Goal: Transaction & Acquisition: Purchase product/service

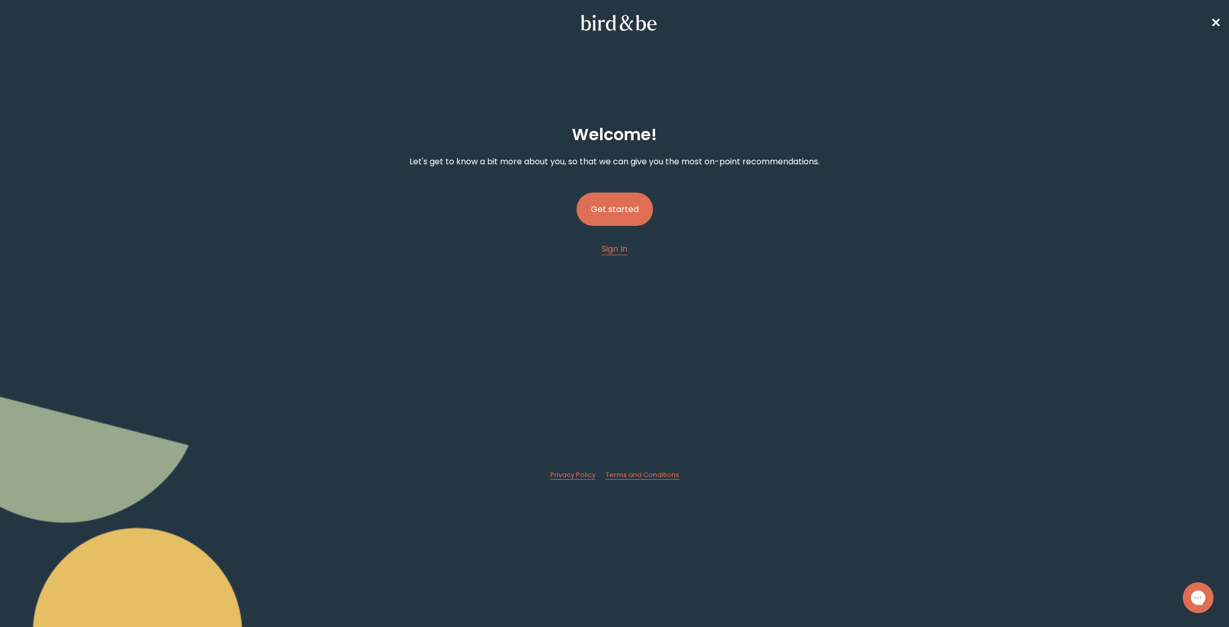
click at [628, 212] on button "Get started" at bounding box center [614, 209] width 77 height 33
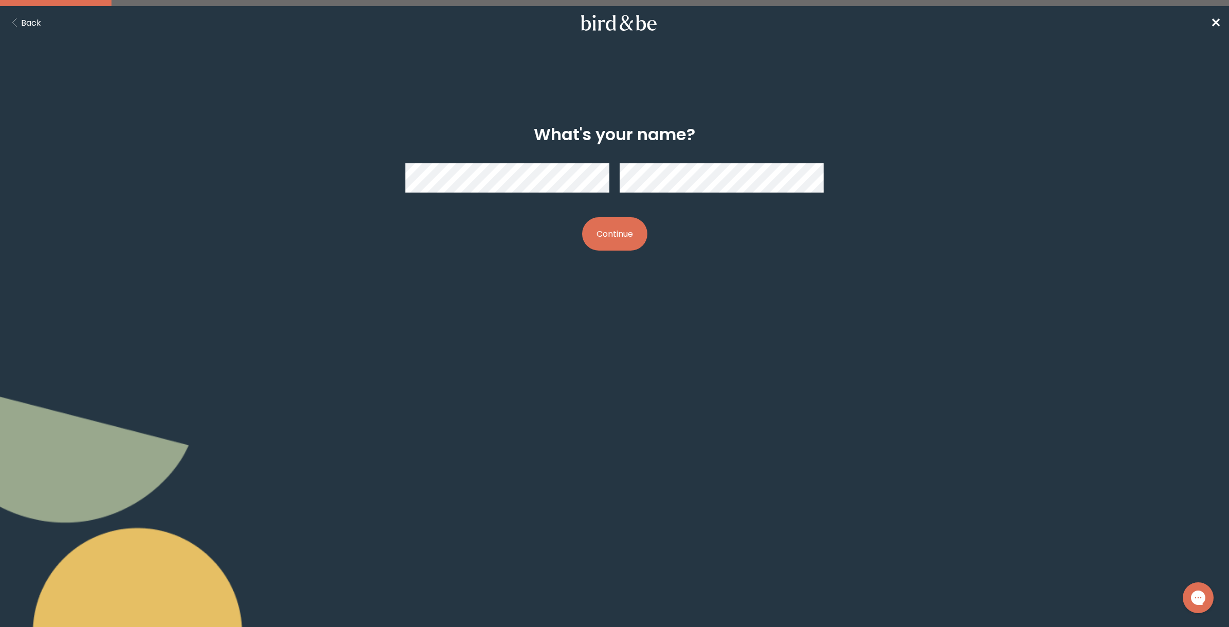
click at [594, 233] on button "Continue" at bounding box center [614, 233] width 65 height 33
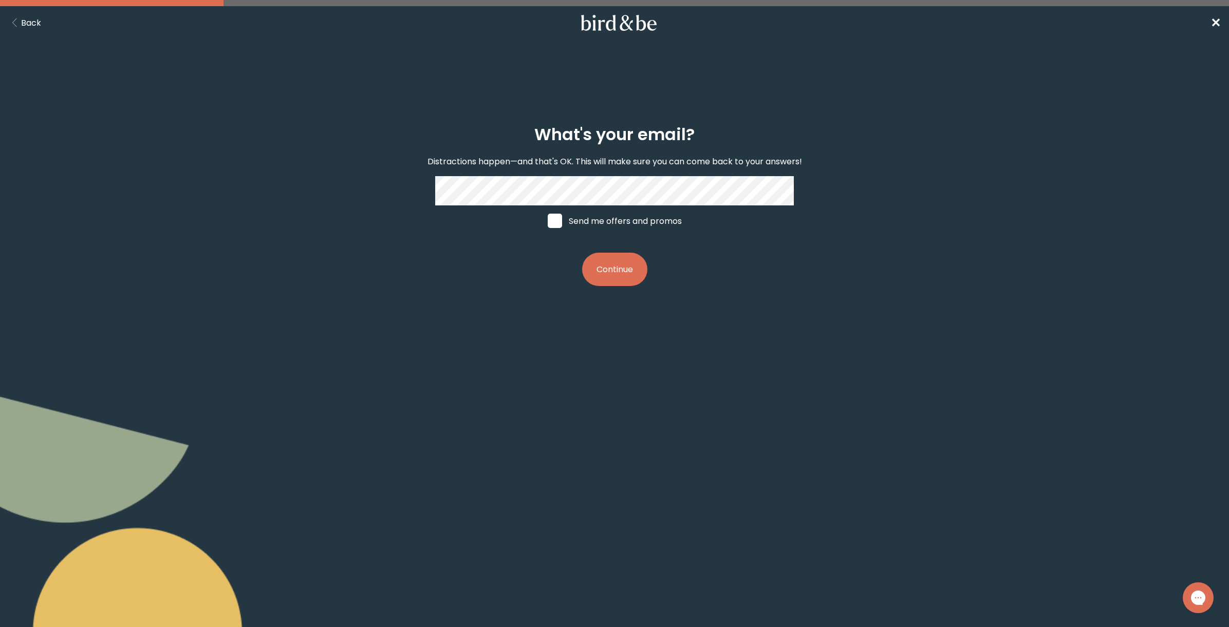
click at [550, 229] on label "Send me offers and promos" at bounding box center [615, 220] width 154 height 31
click at [548, 221] on input "Send me offers and promos" at bounding box center [547, 221] width 1 height 1
checkbox input "true"
click at [619, 278] on button "Continue" at bounding box center [614, 269] width 65 height 33
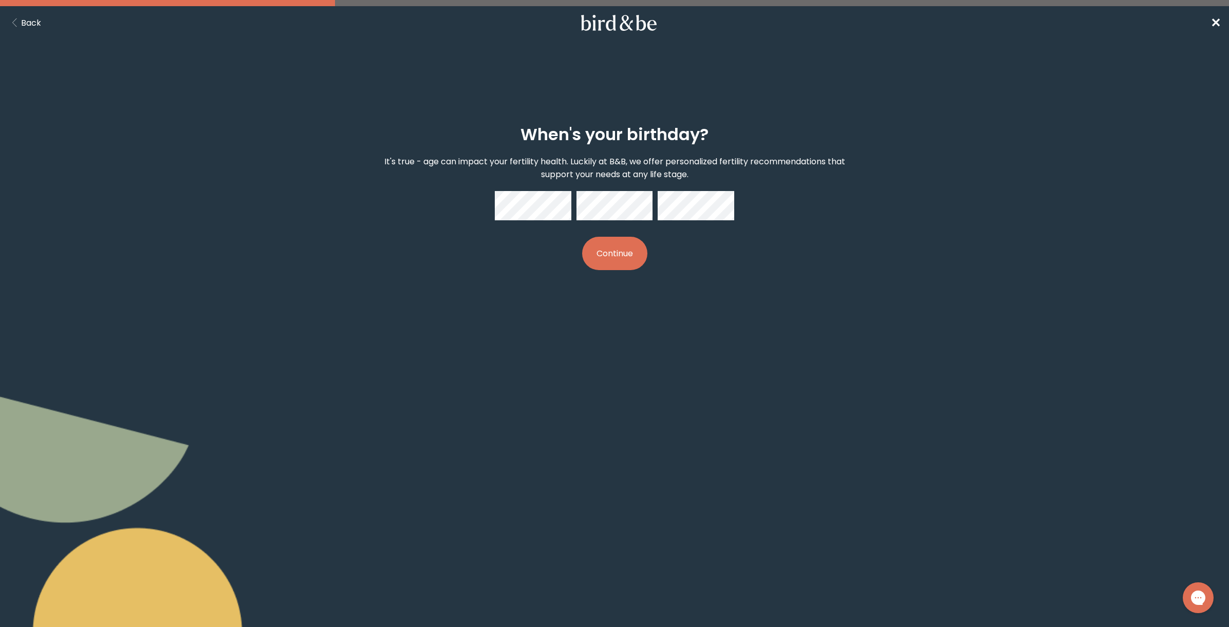
click at [611, 261] on button "Continue" at bounding box center [614, 253] width 65 height 33
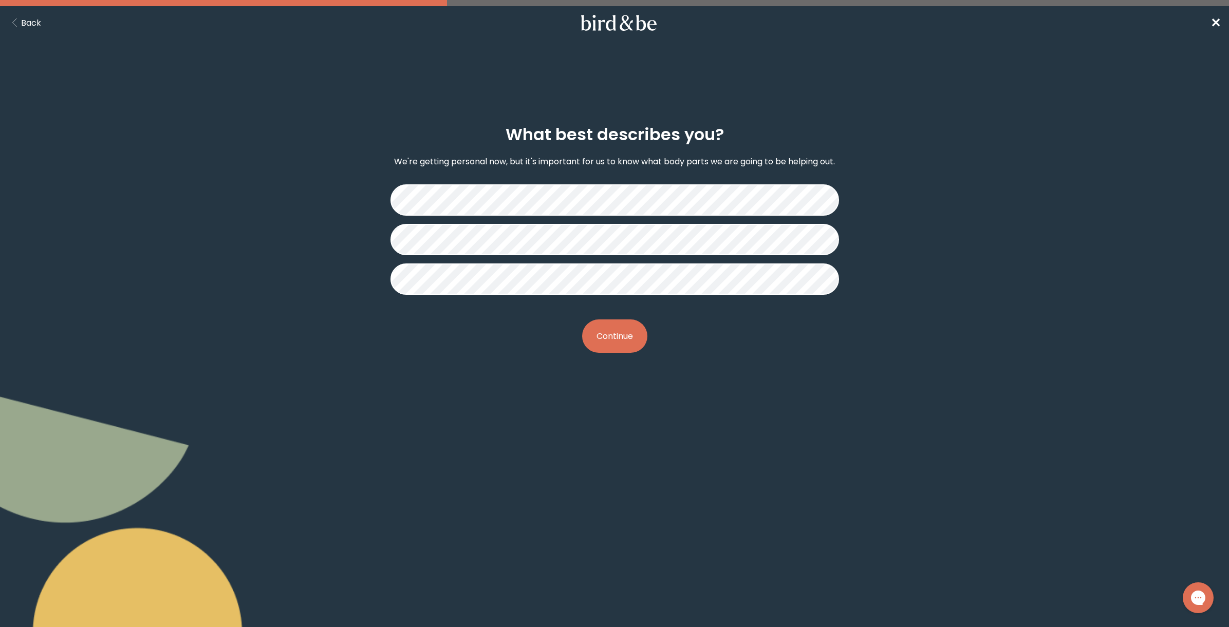
click at [611, 338] on button "Continue" at bounding box center [614, 336] width 65 height 33
click at [623, 345] on button "Continue" at bounding box center [614, 336] width 65 height 33
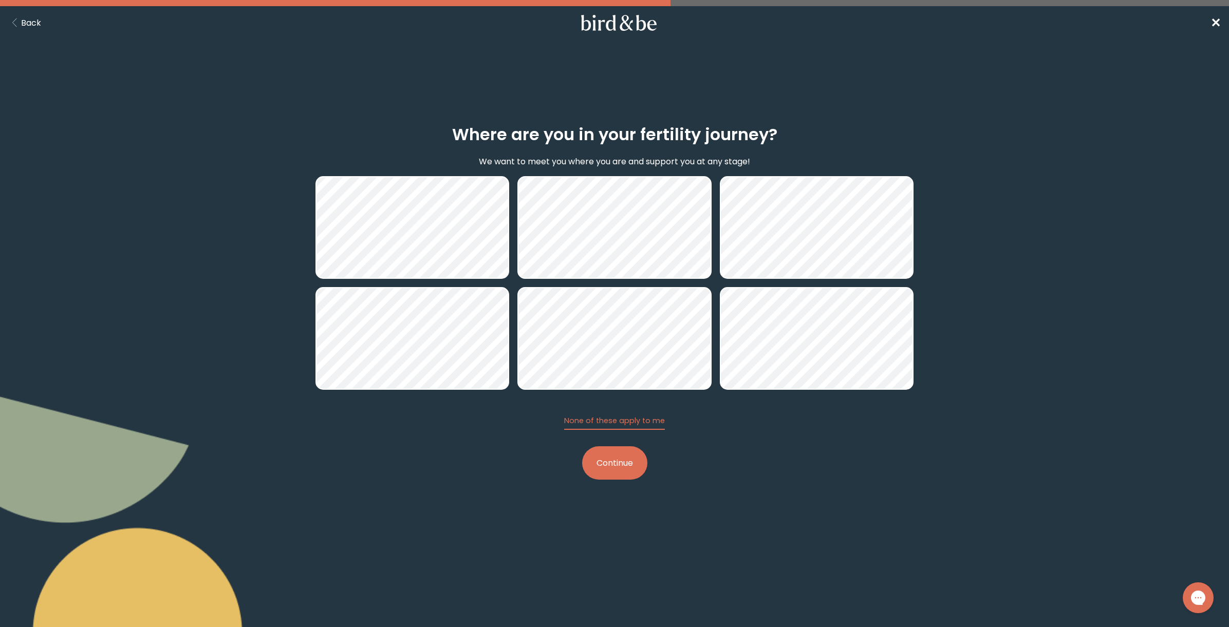
click at [623, 458] on button "Continue" at bounding box center [614, 462] width 65 height 33
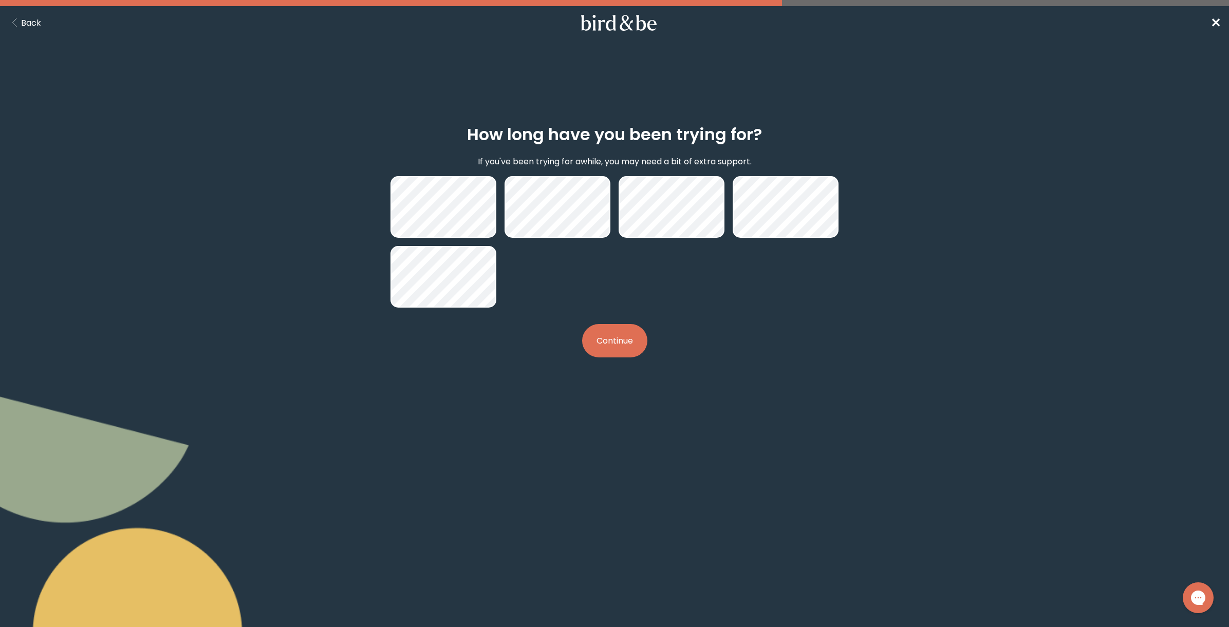
click at [608, 341] on button "Continue" at bounding box center [614, 340] width 65 height 33
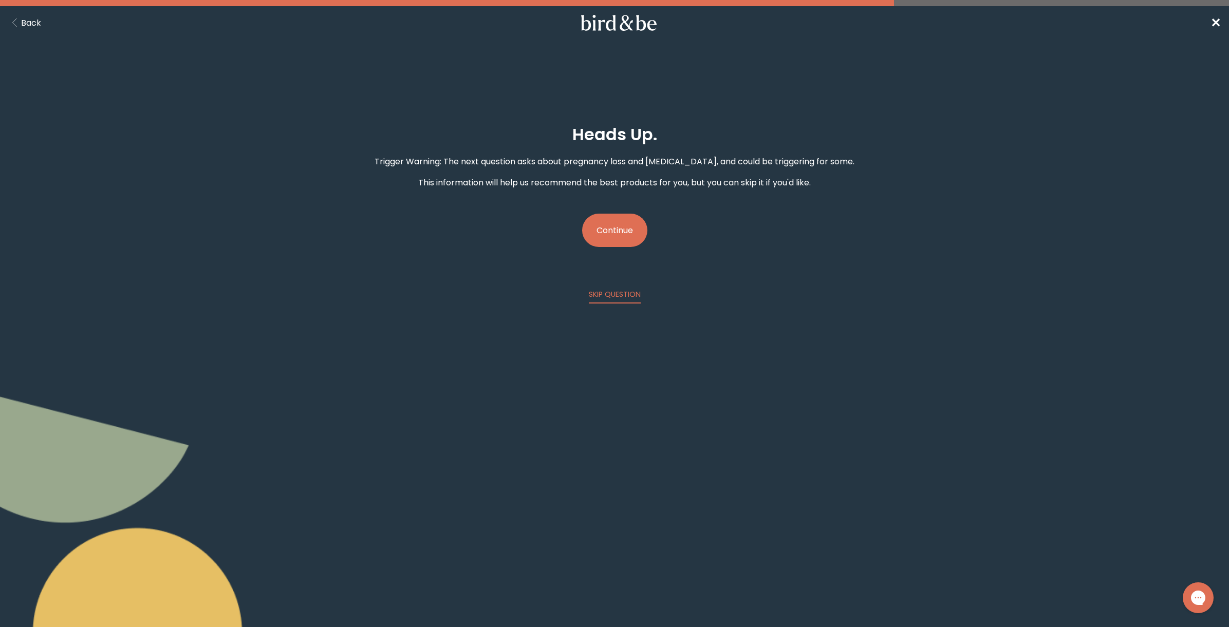
click at [615, 223] on button "Continue" at bounding box center [614, 230] width 65 height 33
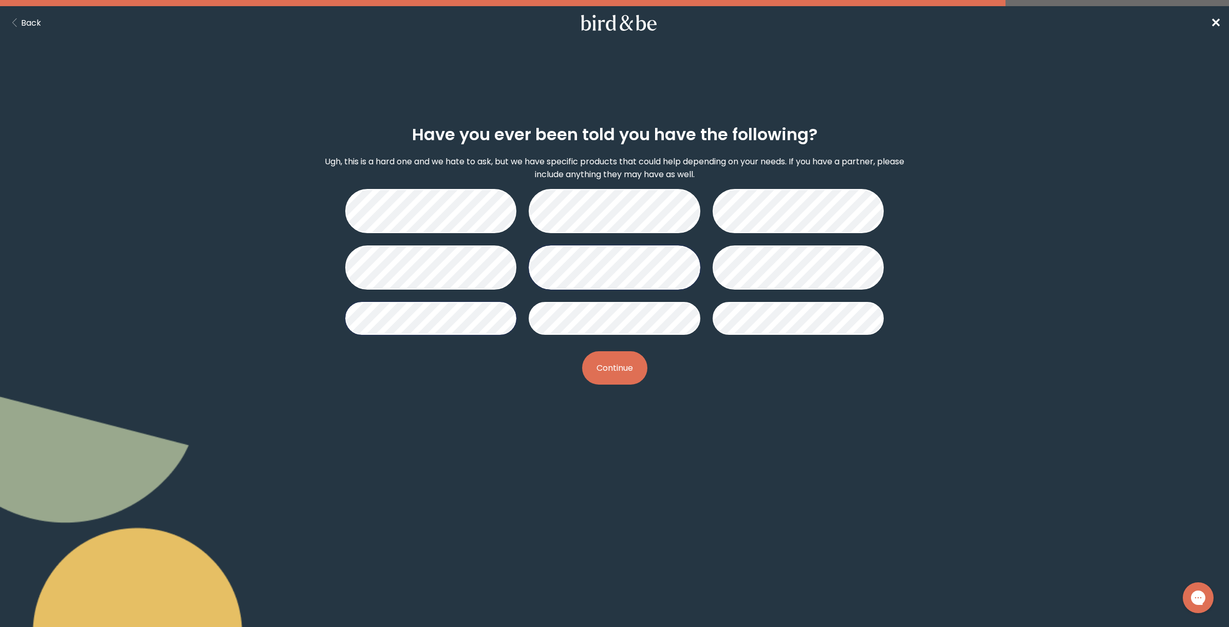
click at [624, 373] on button "Continue" at bounding box center [614, 367] width 65 height 33
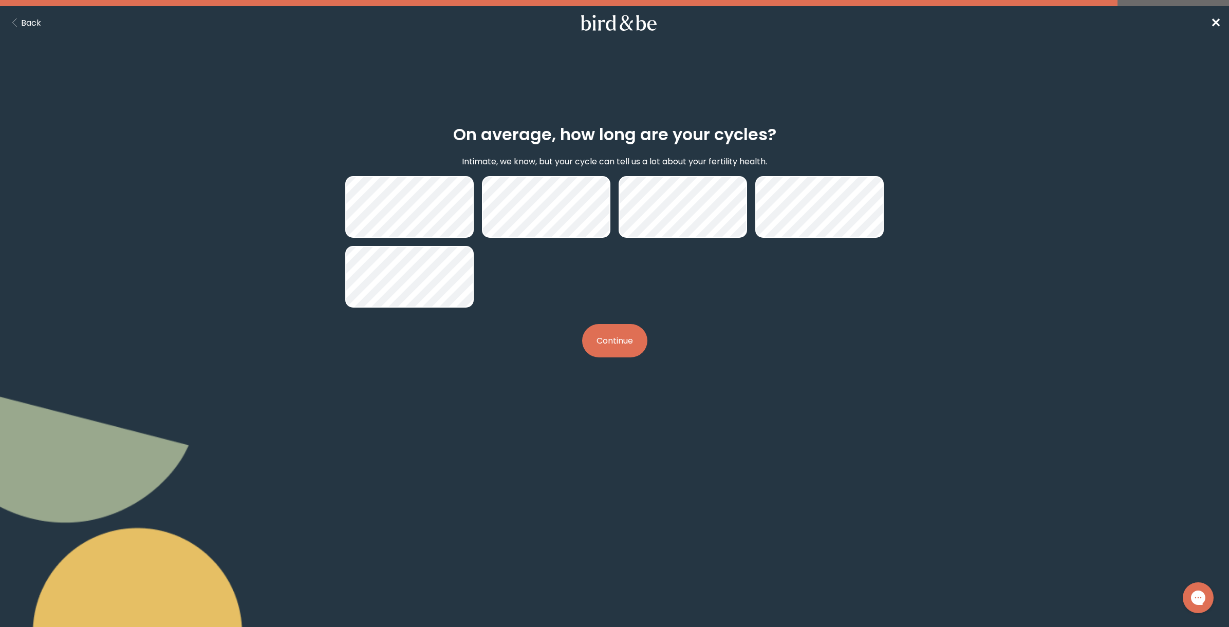
click at [623, 342] on button "Continue" at bounding box center [614, 340] width 65 height 33
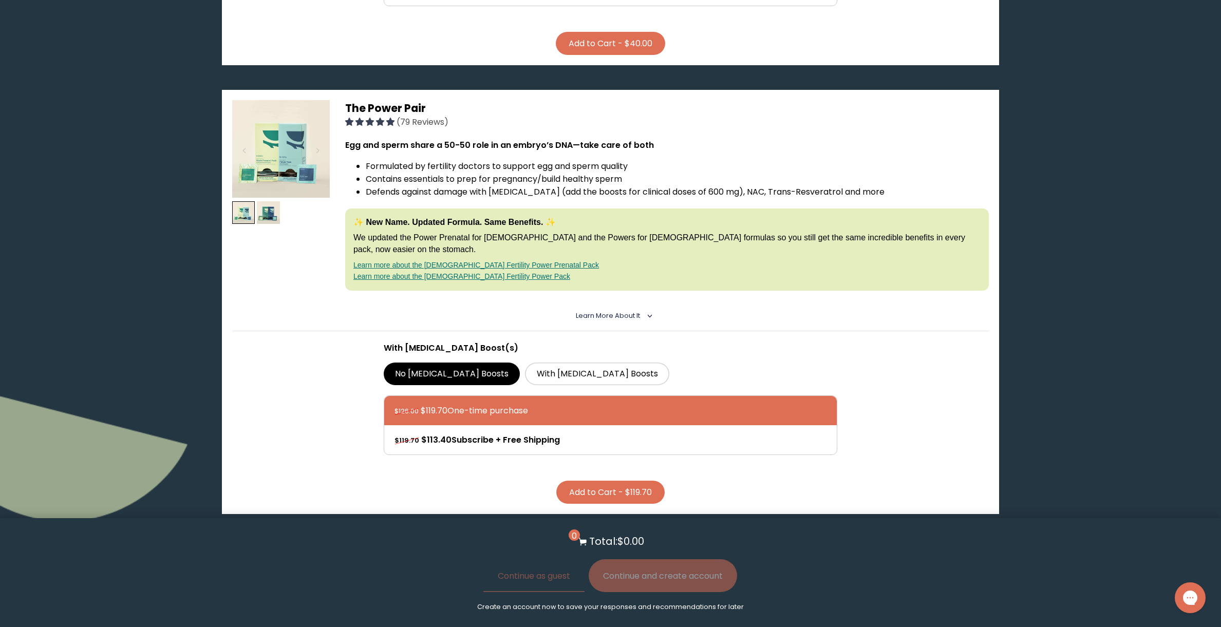
scroll to position [462, 0]
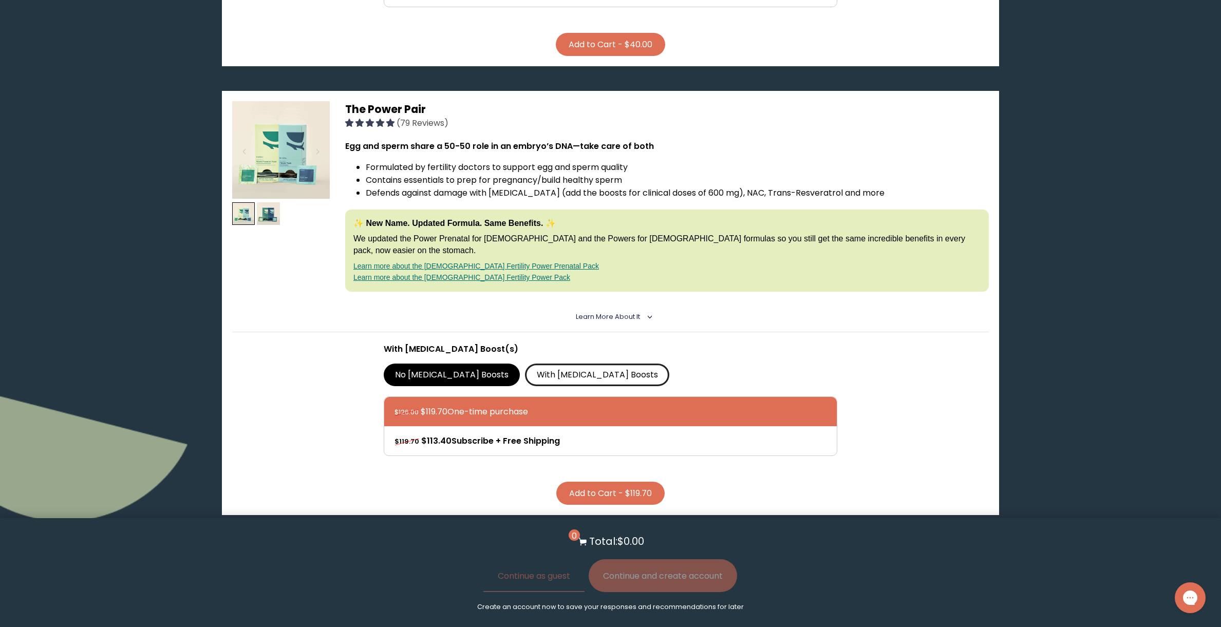
click at [536, 364] on label "With [MEDICAL_DATA] Boosts" at bounding box center [597, 375] width 144 height 23
click at [0, 0] on input "With [MEDICAL_DATA] Boosts" at bounding box center [0, 0] width 0 height 0
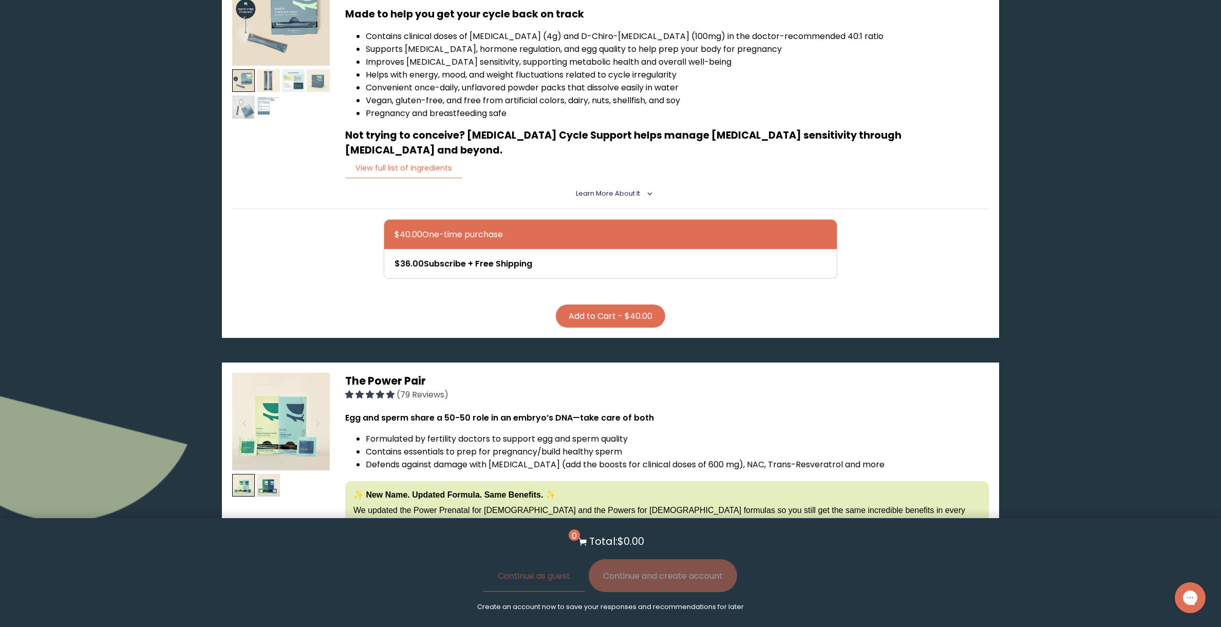
scroll to position [205, 0]
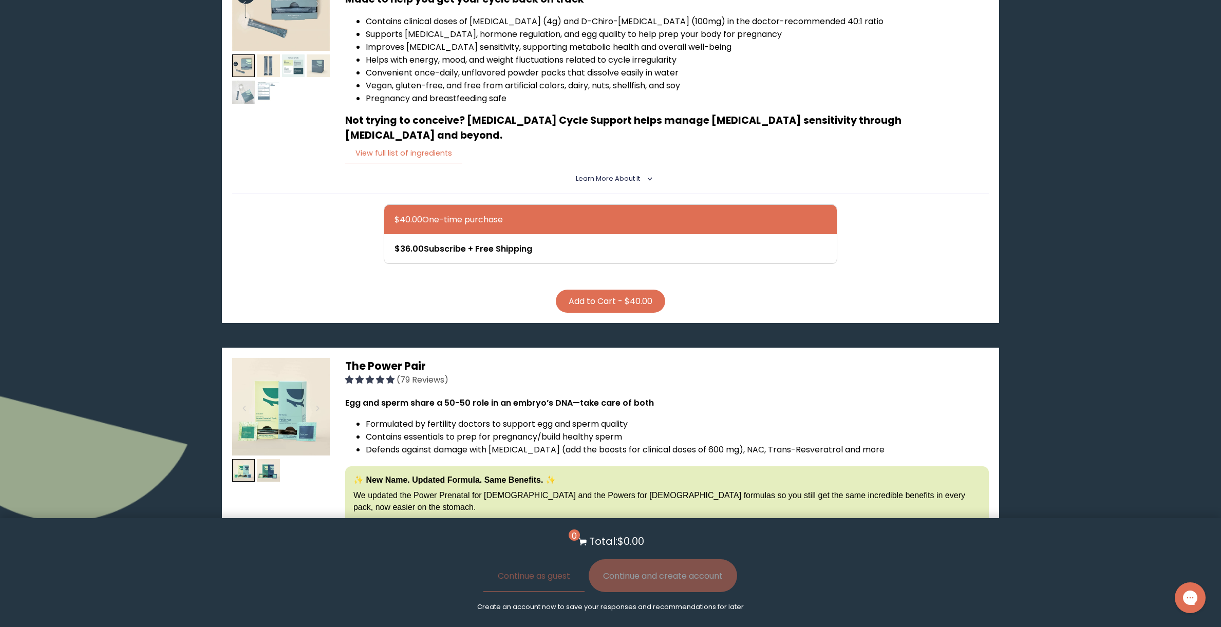
click at [603, 290] on button "Add to Cart - $40.00" at bounding box center [610, 301] width 109 height 23
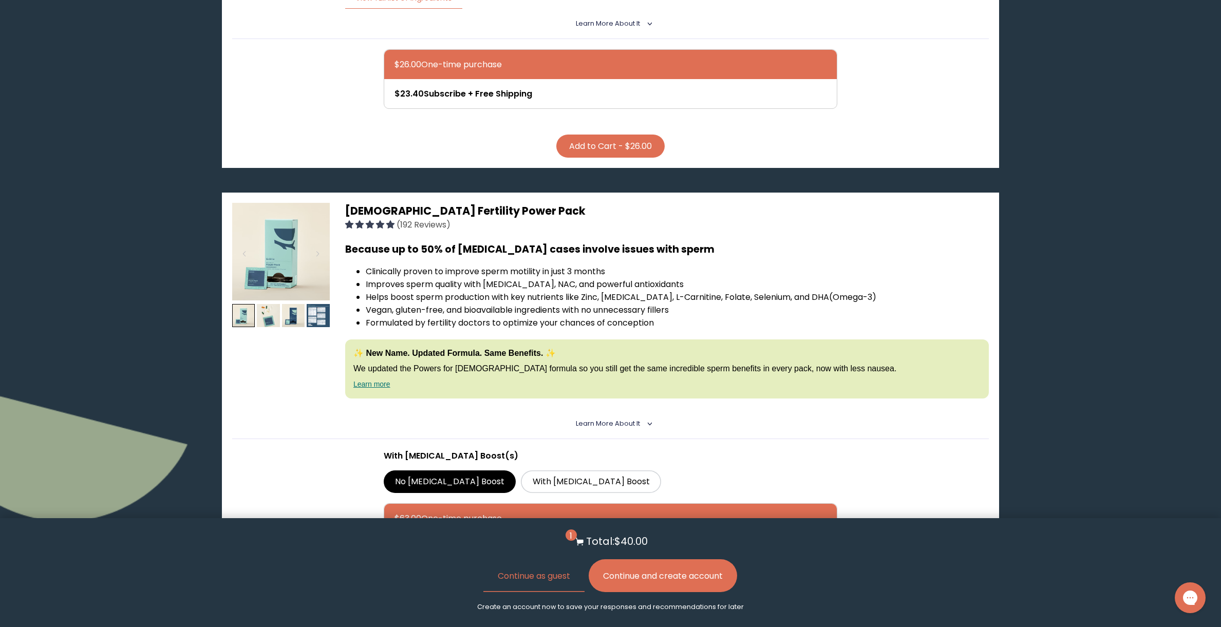
scroll to position [2568, 0]
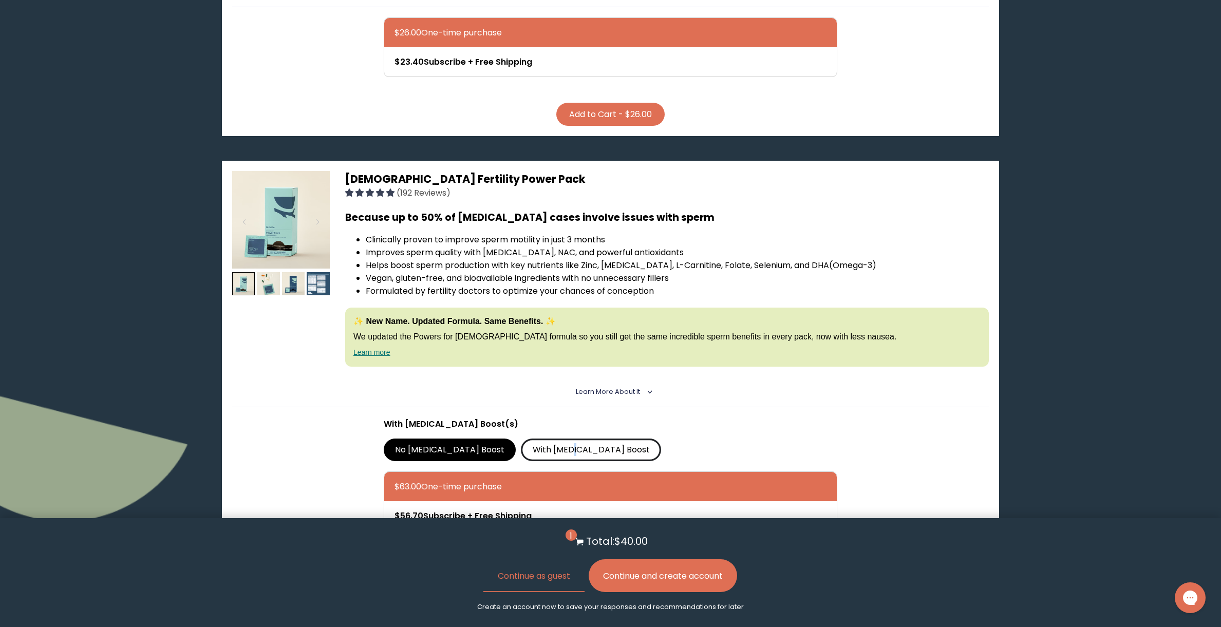
click at [530, 439] on label "With [MEDICAL_DATA] Boost" at bounding box center [591, 450] width 140 height 23
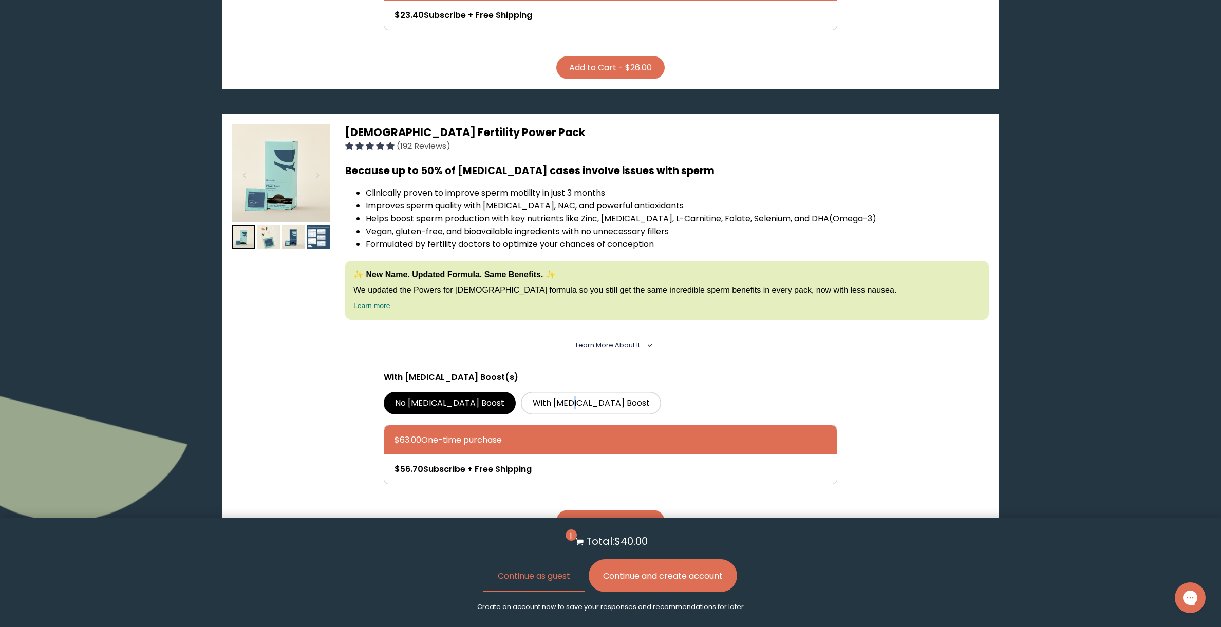
scroll to position [2620, 0]
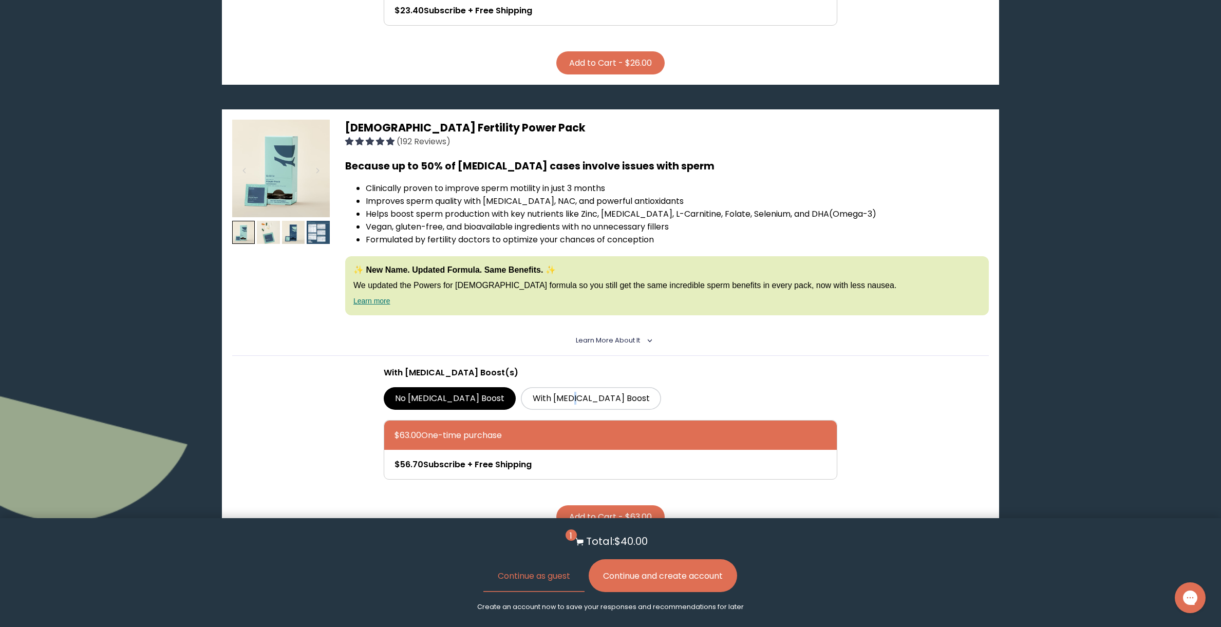
click at [608, 505] on button "Add to Cart - $63.00" at bounding box center [610, 516] width 108 height 23
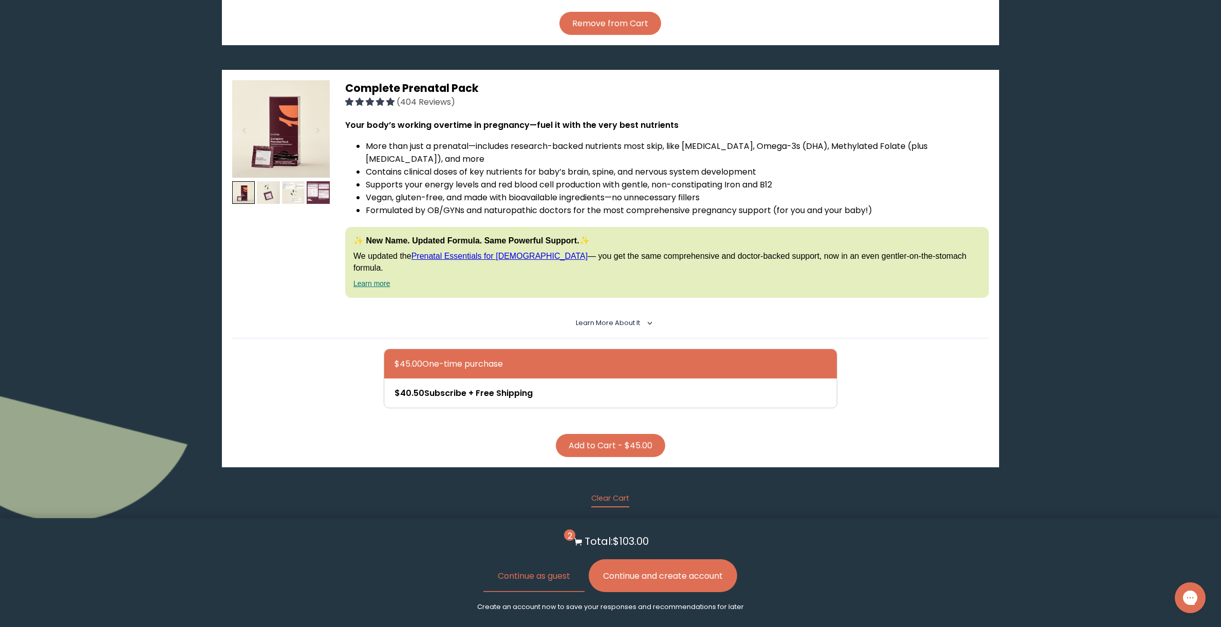
scroll to position [3185, 0]
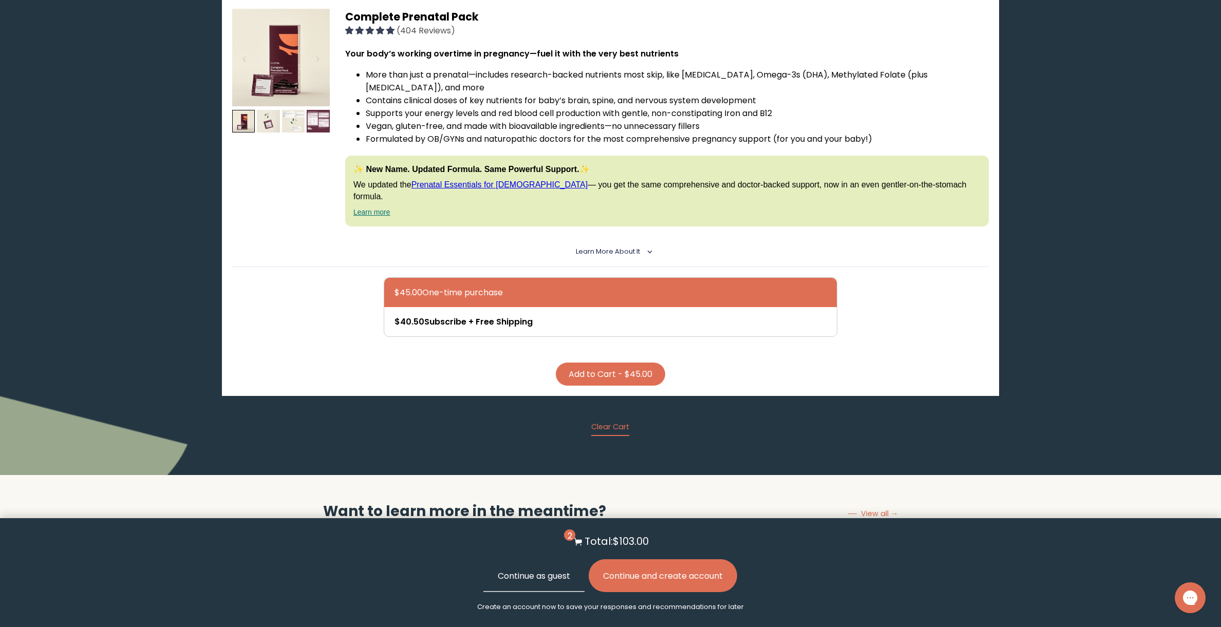
click at [549, 580] on button "Continue as guest" at bounding box center [533, 575] width 101 height 33
